Goal: Task Accomplishment & Management: Complete application form

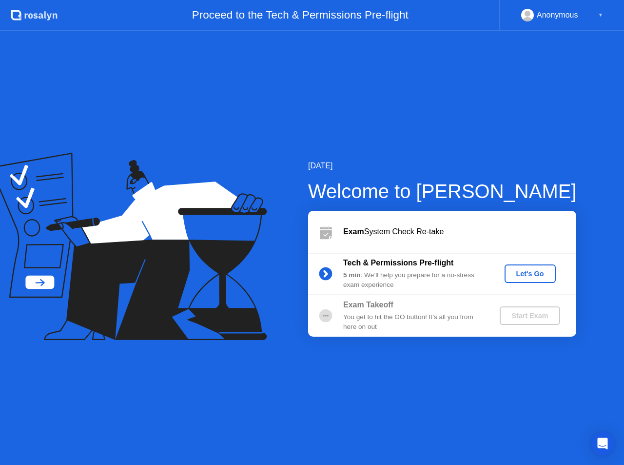
click at [528, 270] on div "Let's Go" at bounding box center [530, 274] width 43 height 8
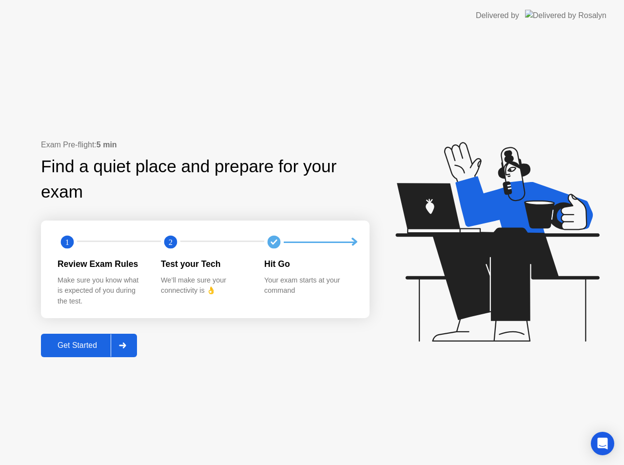
click at [90, 342] on div "Get Started" at bounding box center [77, 345] width 67 height 9
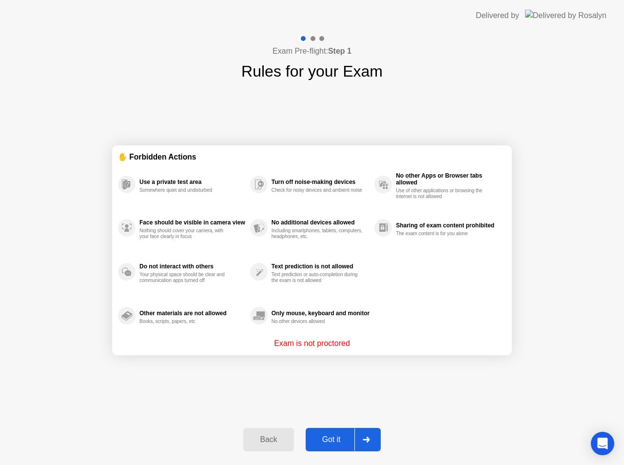
drag, startPoint x: 341, startPoint y: 450, endPoint x: 338, endPoint y: 445, distance: 6.0
click at [340, 452] on div "Back Got it" at bounding box center [312, 439] width 149 height 45
click at [338, 439] on div "Got it" at bounding box center [332, 439] width 46 height 9
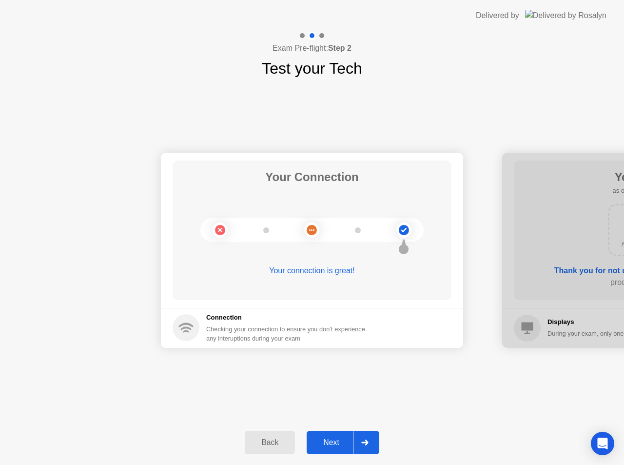
click at [332, 438] on div "Next" at bounding box center [331, 442] width 43 height 9
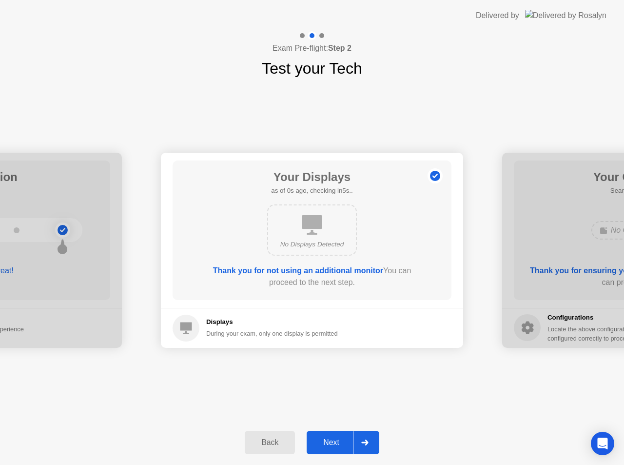
click at [348, 442] on div "Next" at bounding box center [331, 442] width 43 height 9
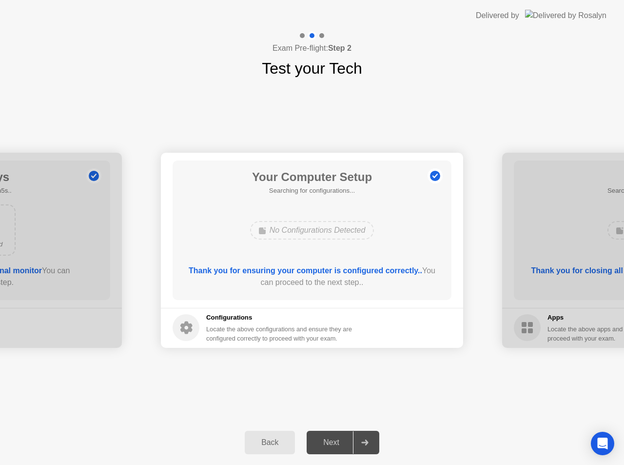
click at [347, 440] on div "Next" at bounding box center [331, 442] width 43 height 9
click at [343, 438] on div "Next" at bounding box center [331, 442] width 43 height 9
click at [359, 446] on div at bounding box center [364, 442] width 23 height 22
drag, startPoint x: 81, startPoint y: 267, endPoint x: 293, endPoint y: 450, distance: 279.8
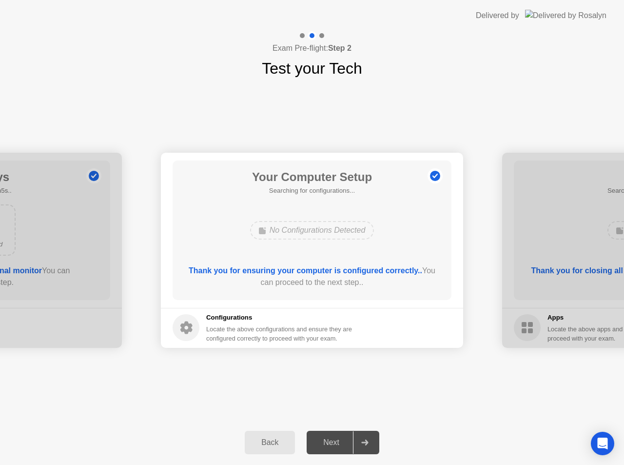
click at [277, 445] on div "Back" at bounding box center [270, 442] width 44 height 9
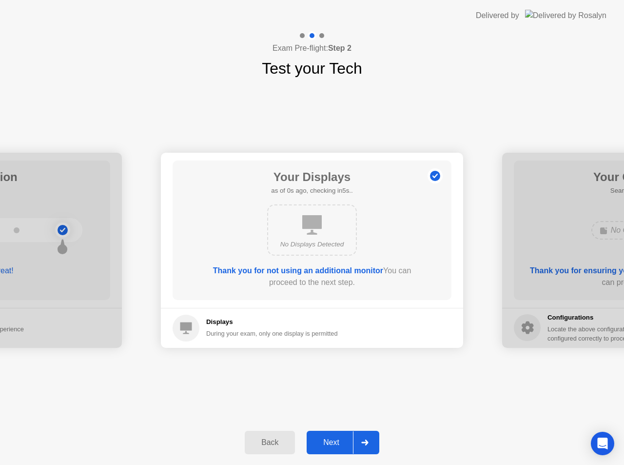
click at [367, 439] on div at bounding box center [364, 442] width 23 height 22
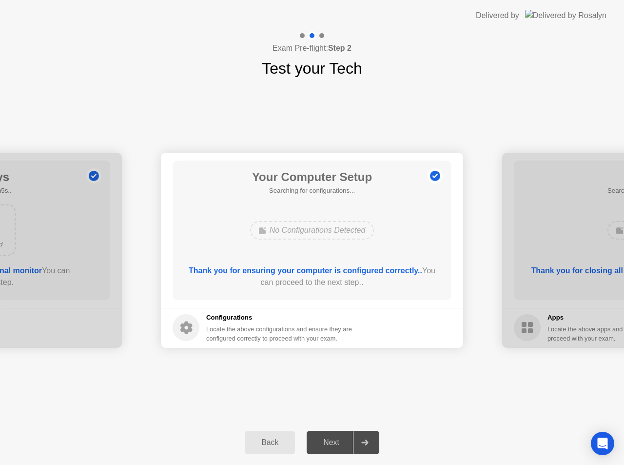
click at [367, 439] on div at bounding box center [364, 442] width 23 height 22
click at [337, 445] on div "Next" at bounding box center [331, 442] width 43 height 9
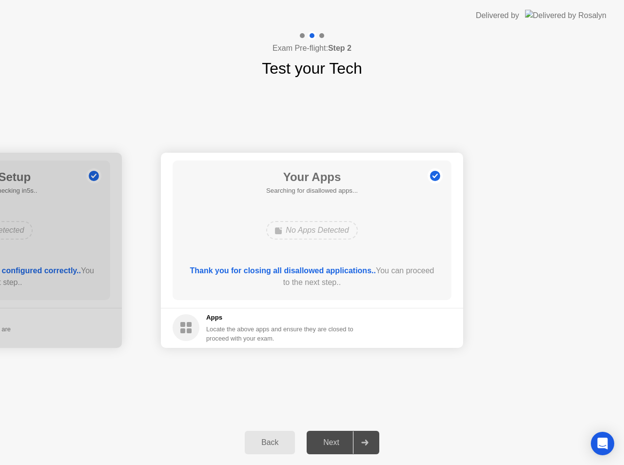
click at [348, 445] on div "Next" at bounding box center [331, 442] width 43 height 9
click at [353, 443] on div "Next" at bounding box center [331, 442] width 43 height 9
click at [275, 442] on div "Back" at bounding box center [270, 442] width 44 height 9
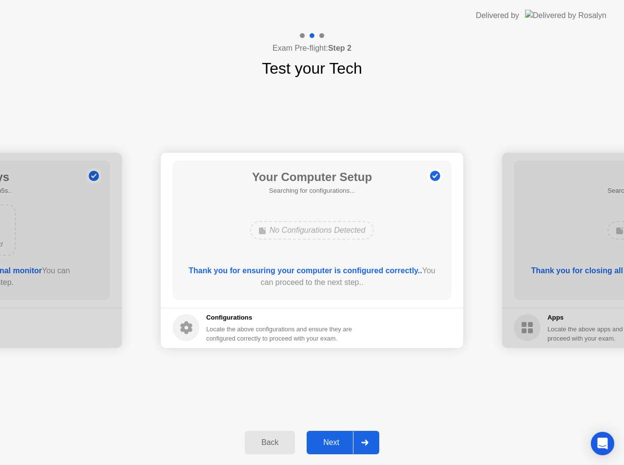
click at [349, 445] on div "Next" at bounding box center [331, 442] width 43 height 9
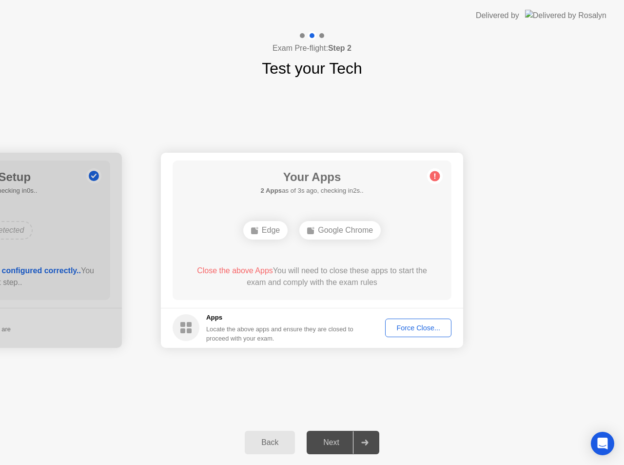
click at [418, 330] on div "Force Close..." at bounding box center [419, 328] width 60 height 8
click at [425, 325] on div "Force Close..." at bounding box center [419, 328] width 60 height 8
click at [433, 172] on circle at bounding box center [435, 176] width 10 height 10
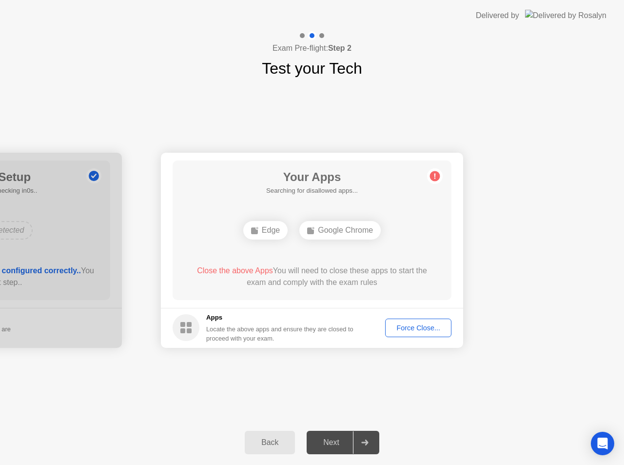
click at [338, 446] on div "Next" at bounding box center [331, 442] width 43 height 9
click at [512, 380] on div "Your Connection Your connection is great! Connection Checking your connection t…" at bounding box center [312, 250] width 624 height 340
click at [428, 324] on div "Force Close..." at bounding box center [419, 328] width 60 height 8
click at [138, 396] on div "Your Connection Your connection is great! Connection Checking your connection t…" at bounding box center [312, 250] width 624 height 340
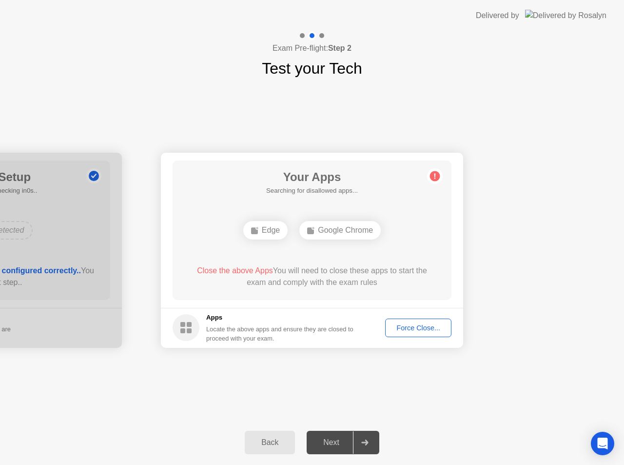
click at [413, 326] on div "Force Close..." at bounding box center [419, 328] width 60 height 8
drag, startPoint x: 505, startPoint y: 203, endPoint x: 472, endPoint y: 322, distance: 123.6
click at [312, 228] on div "GameBar" at bounding box center [312, 230] width 60 height 19
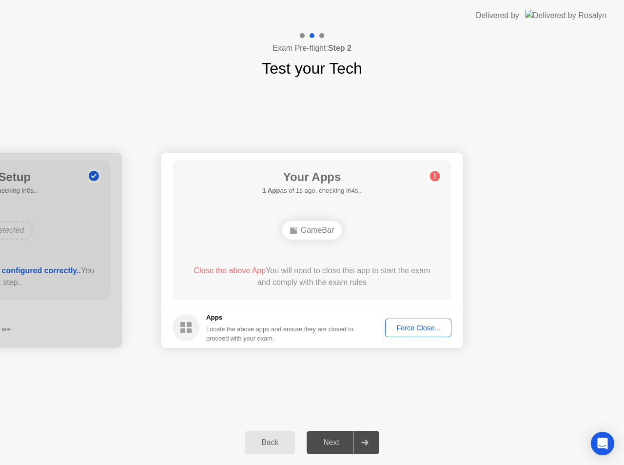
click at [422, 326] on div "Force Close..." at bounding box center [419, 328] width 60 height 8
click at [415, 334] on button "Force Close..." at bounding box center [418, 328] width 66 height 19
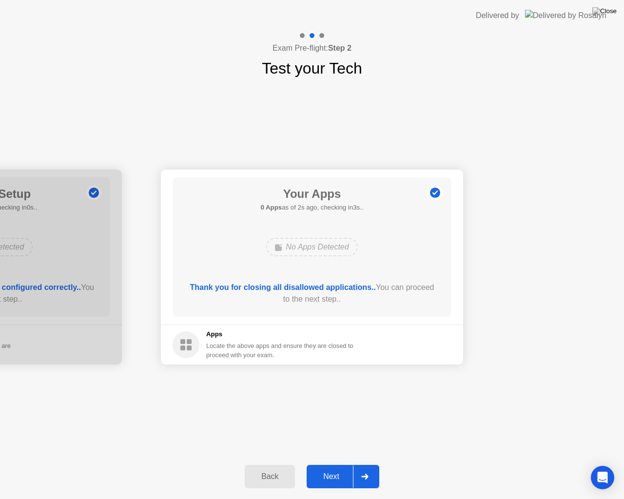
click at [340, 464] on button "Next" at bounding box center [343, 476] width 73 height 23
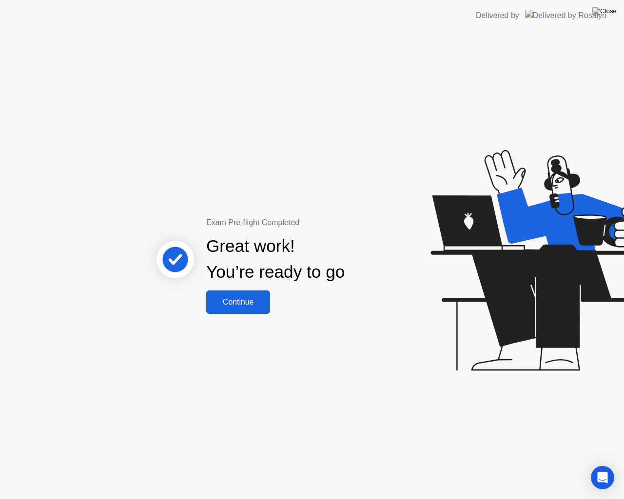
click at [245, 310] on button "Continue" at bounding box center [238, 302] width 64 height 23
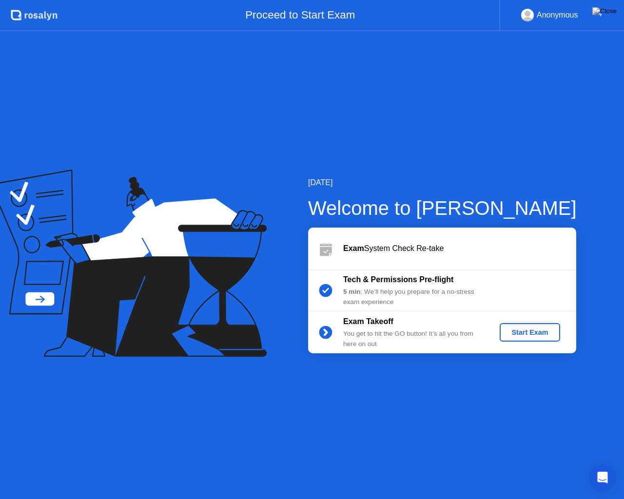
click at [525, 339] on button "Start Exam" at bounding box center [530, 332] width 60 height 19
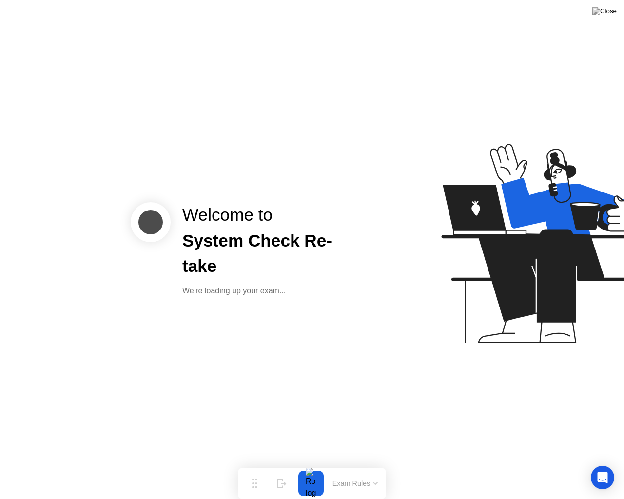
click at [436, 315] on icon at bounding box center [542, 248] width 252 height 250
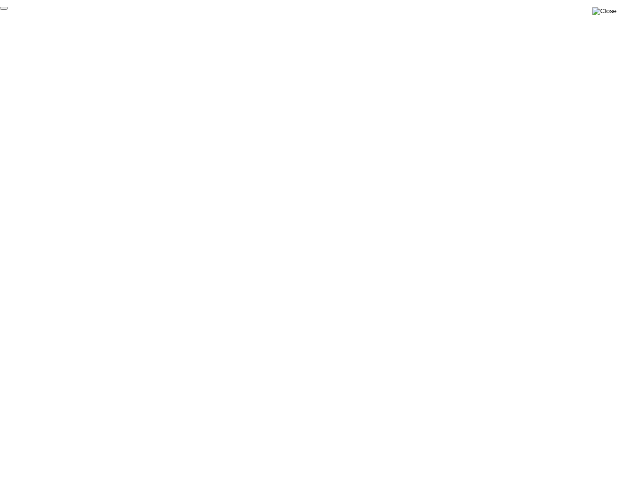
click at [606, 15] on img at bounding box center [605, 11] width 24 height 8
click at [547, 461] on button "End Proctoring Session" at bounding box center [544, 471] width 114 height 23
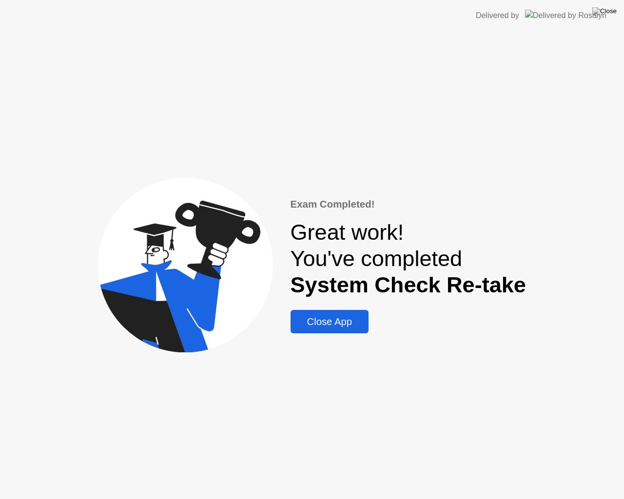
click at [361, 328] on div "Close App" at bounding box center [330, 322] width 72 height 11
